Goal: Information Seeking & Learning: Learn about a topic

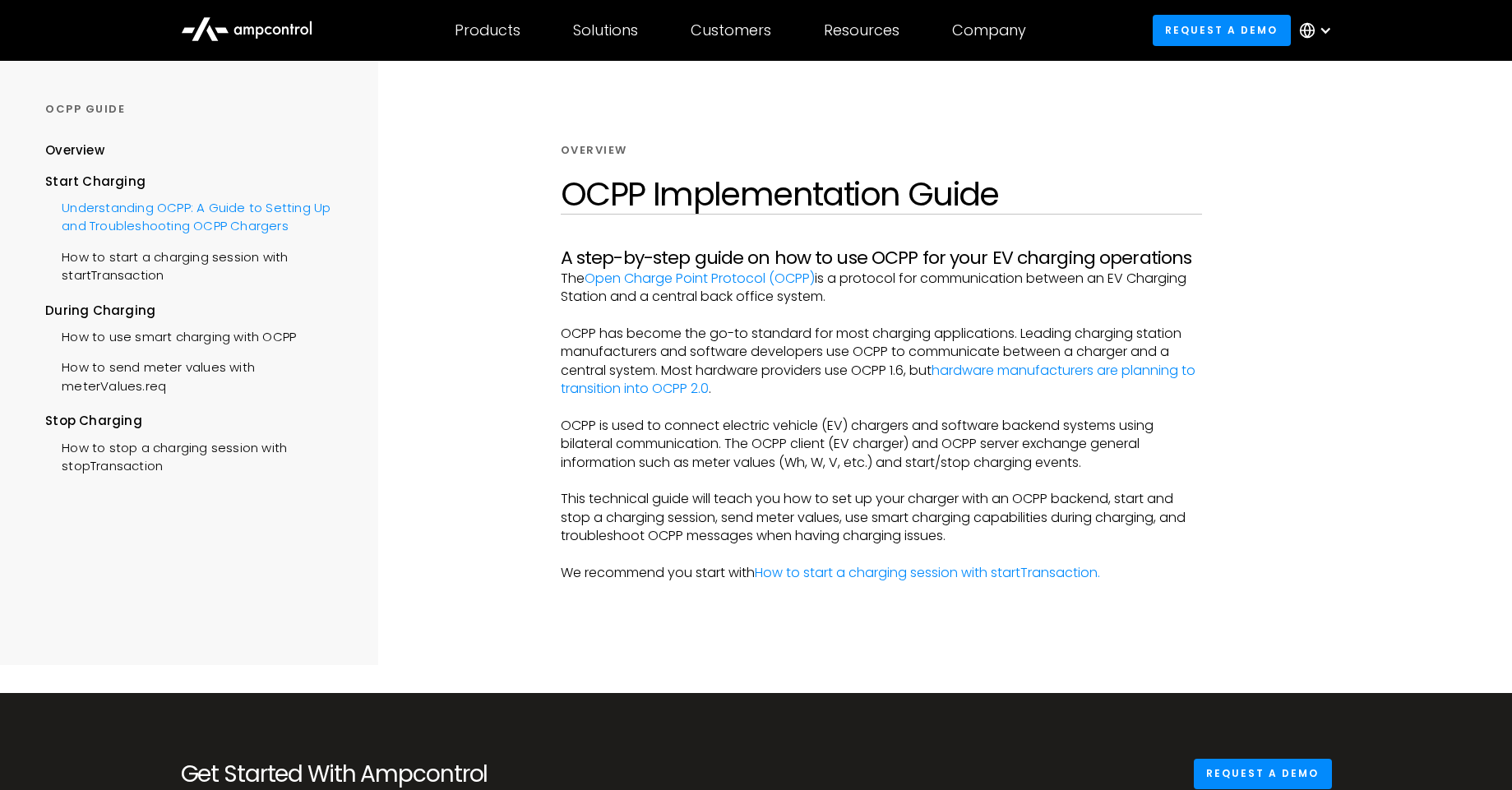
click at [202, 205] on div "Understanding OCPP: A Guide to Setting Up and Troubleshooting OCPP Chargers" at bounding box center [196, 215] width 303 height 49
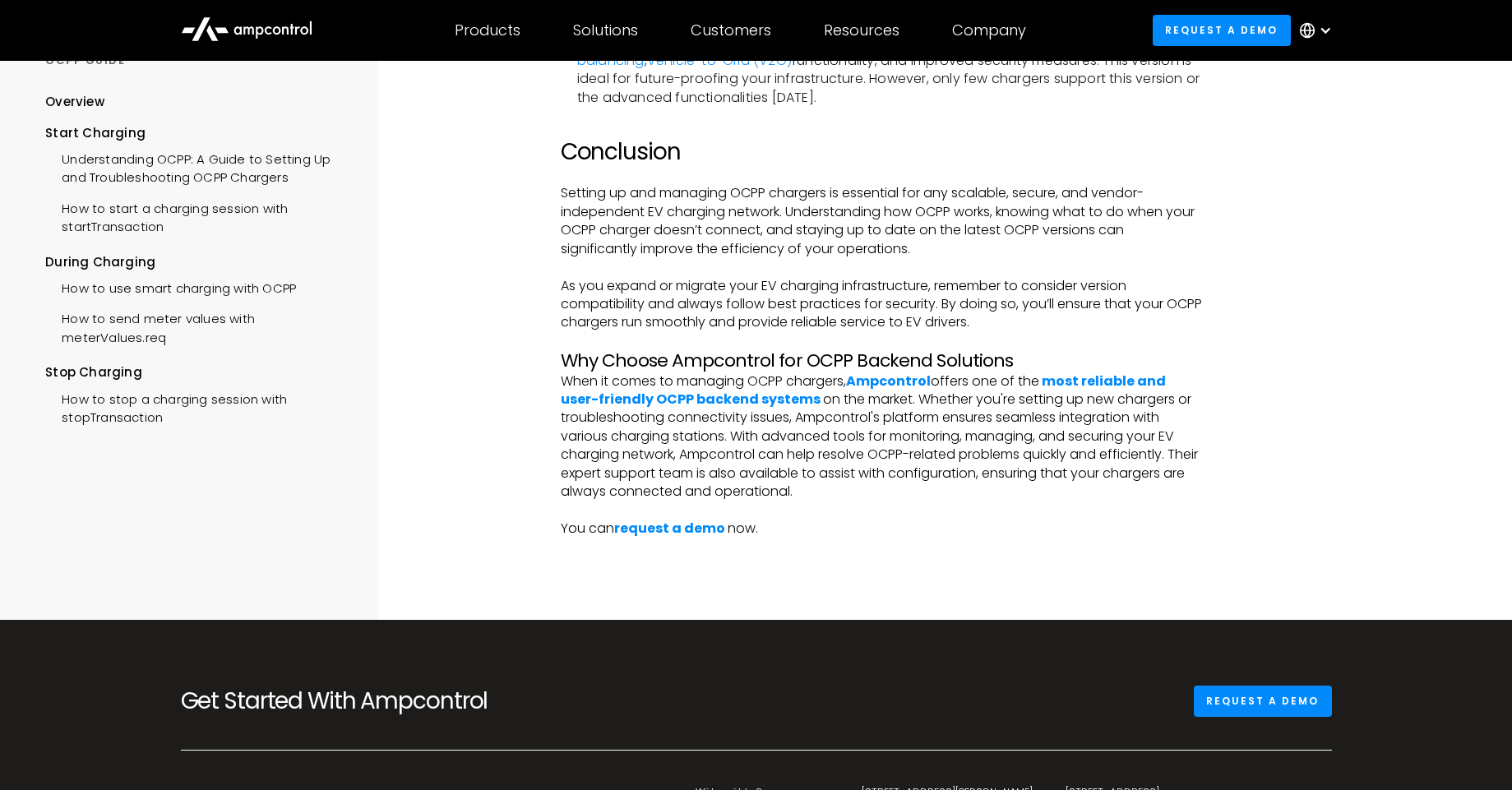
scroll to position [3490, 0]
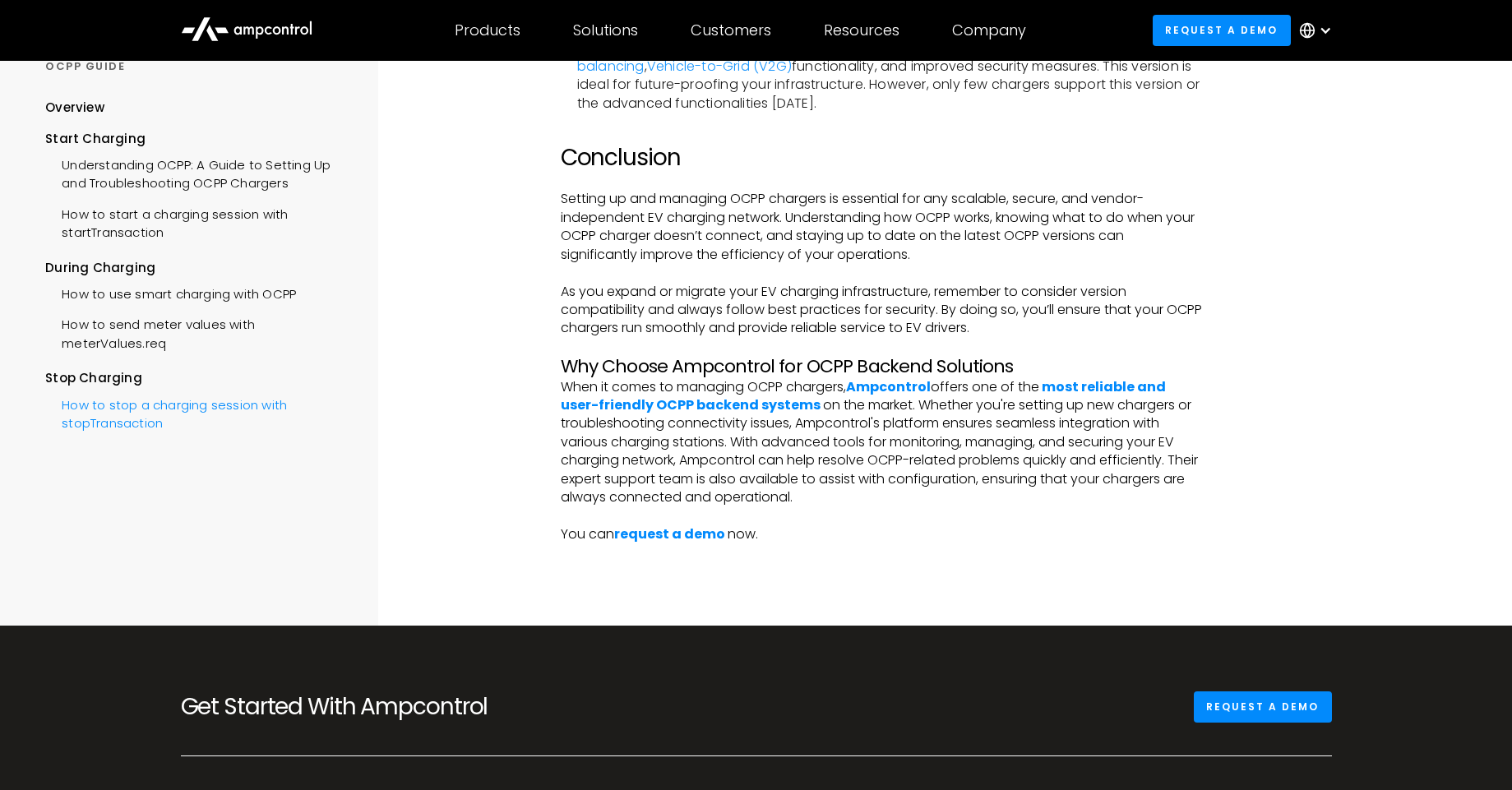
click at [230, 409] on div "How to stop a charging session with stopTransaction" at bounding box center [196, 411] width 303 height 49
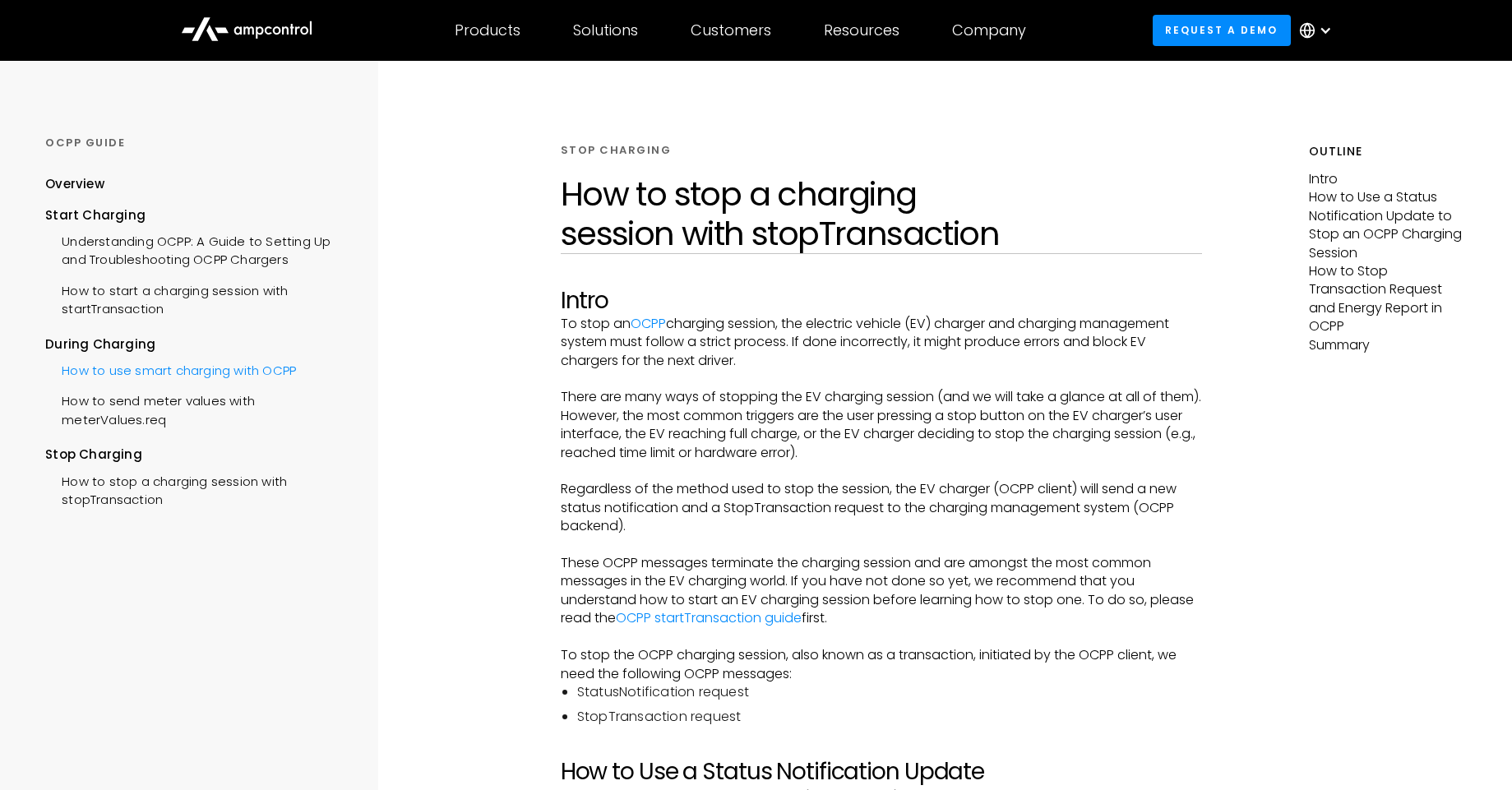
click at [216, 376] on div "How to use smart charging with OCPP" at bounding box center [170, 369] width 251 height 30
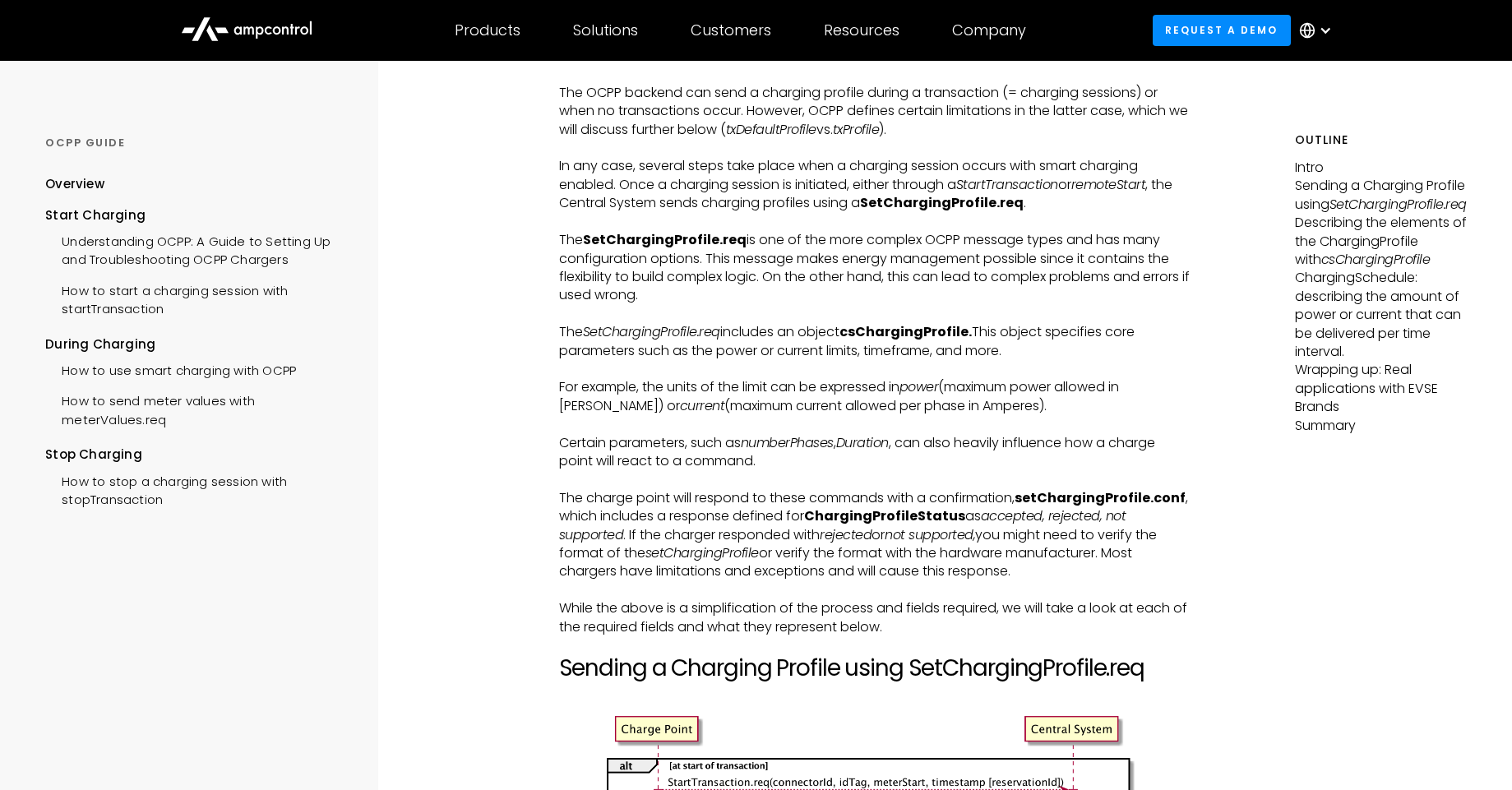
scroll to position [1480, 0]
